Goal: Task Accomplishment & Management: Manage account settings

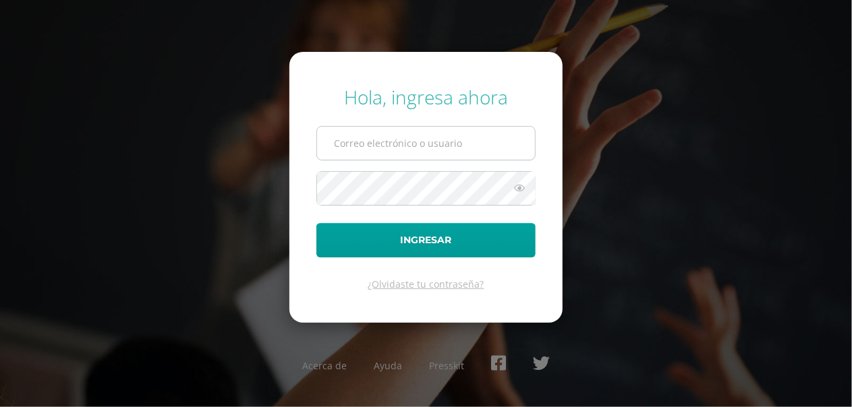
click at [384, 150] on input "text" at bounding box center [426, 143] width 218 height 33
type input "[EMAIL_ADDRESS][DOMAIN_NAME]"
click at [523, 181] on icon at bounding box center [520, 188] width 18 height 16
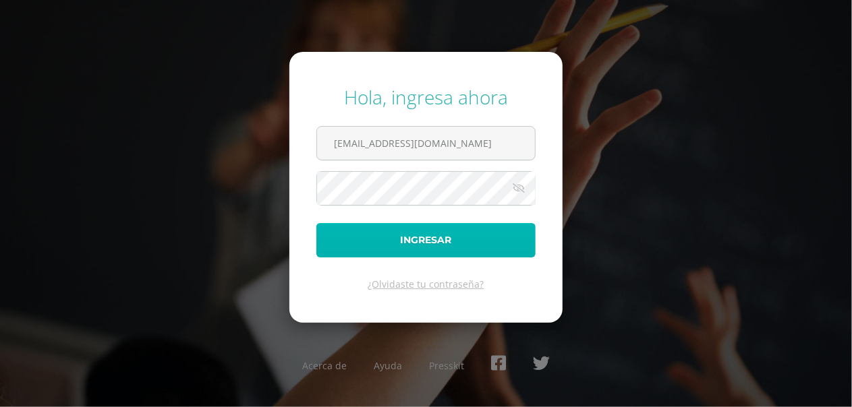
click at [434, 233] on button "Ingresar" at bounding box center [425, 240] width 219 height 34
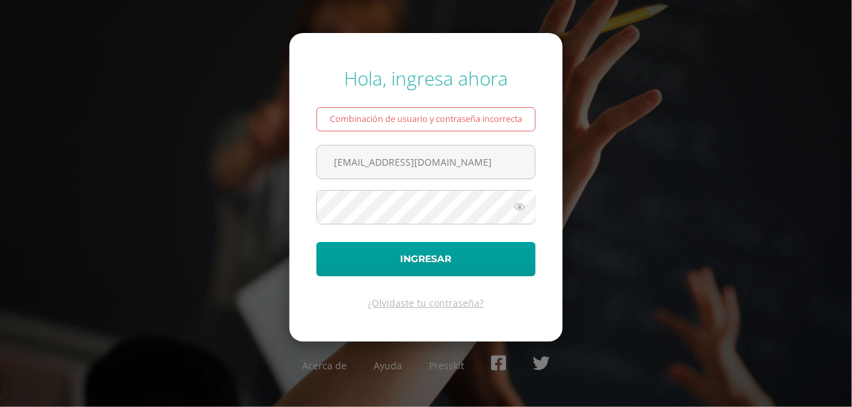
click at [518, 205] on icon at bounding box center [520, 207] width 18 height 16
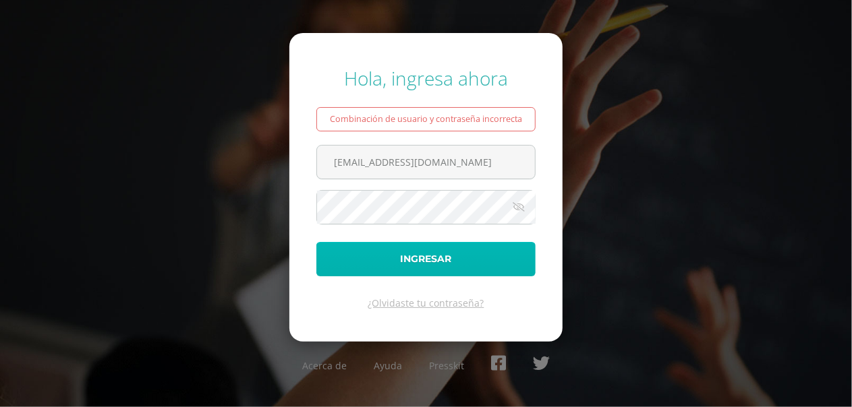
click at [432, 262] on button "Ingresar" at bounding box center [425, 259] width 219 height 34
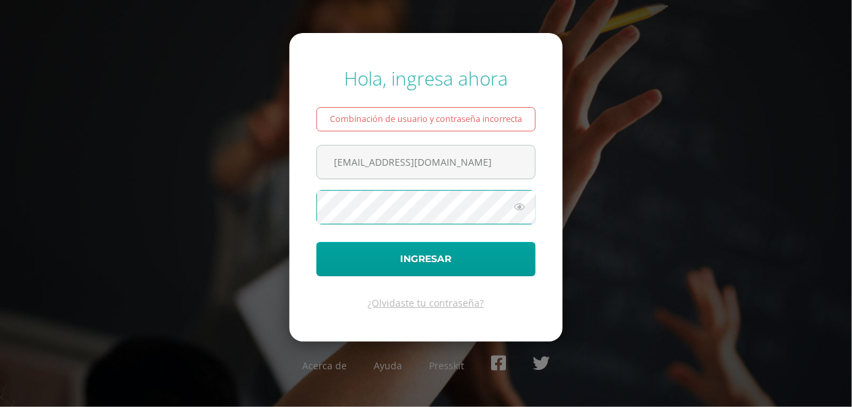
click at [518, 212] on icon at bounding box center [520, 207] width 18 height 16
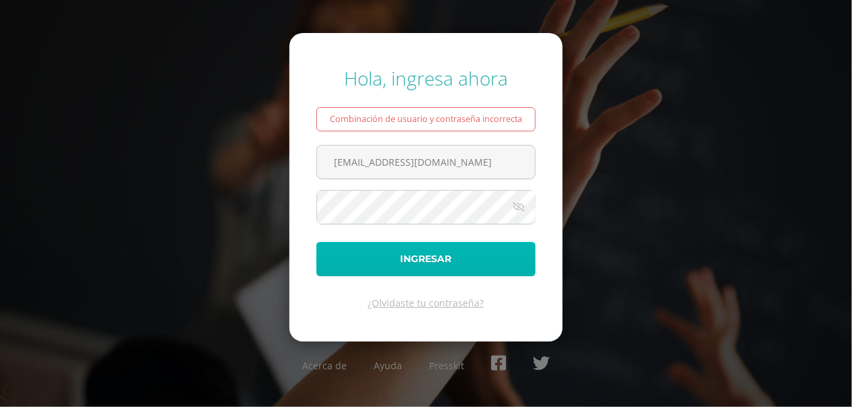
click at [470, 265] on button "Ingresar" at bounding box center [425, 259] width 219 height 34
click at [444, 259] on button "Ingresar" at bounding box center [425, 259] width 219 height 34
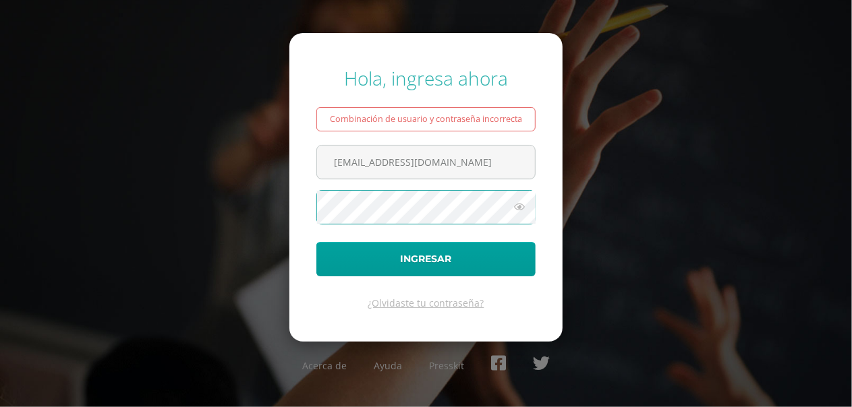
click at [523, 205] on icon at bounding box center [520, 207] width 18 height 16
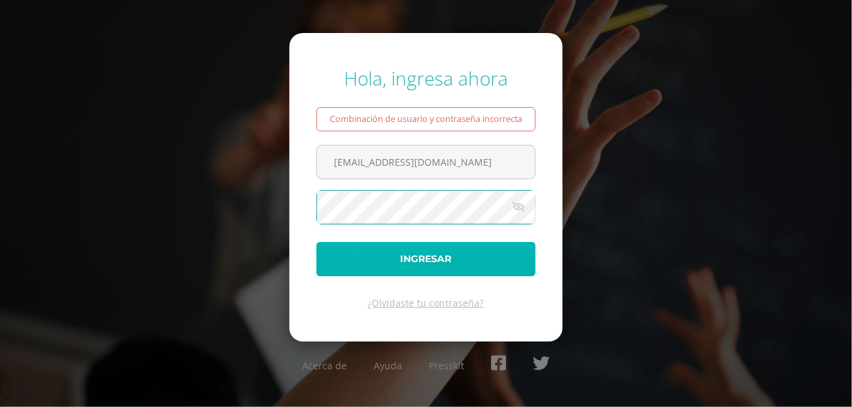
click at [433, 244] on button "Ingresar" at bounding box center [425, 259] width 219 height 34
